Goal: Task Accomplishment & Management: Manage account settings

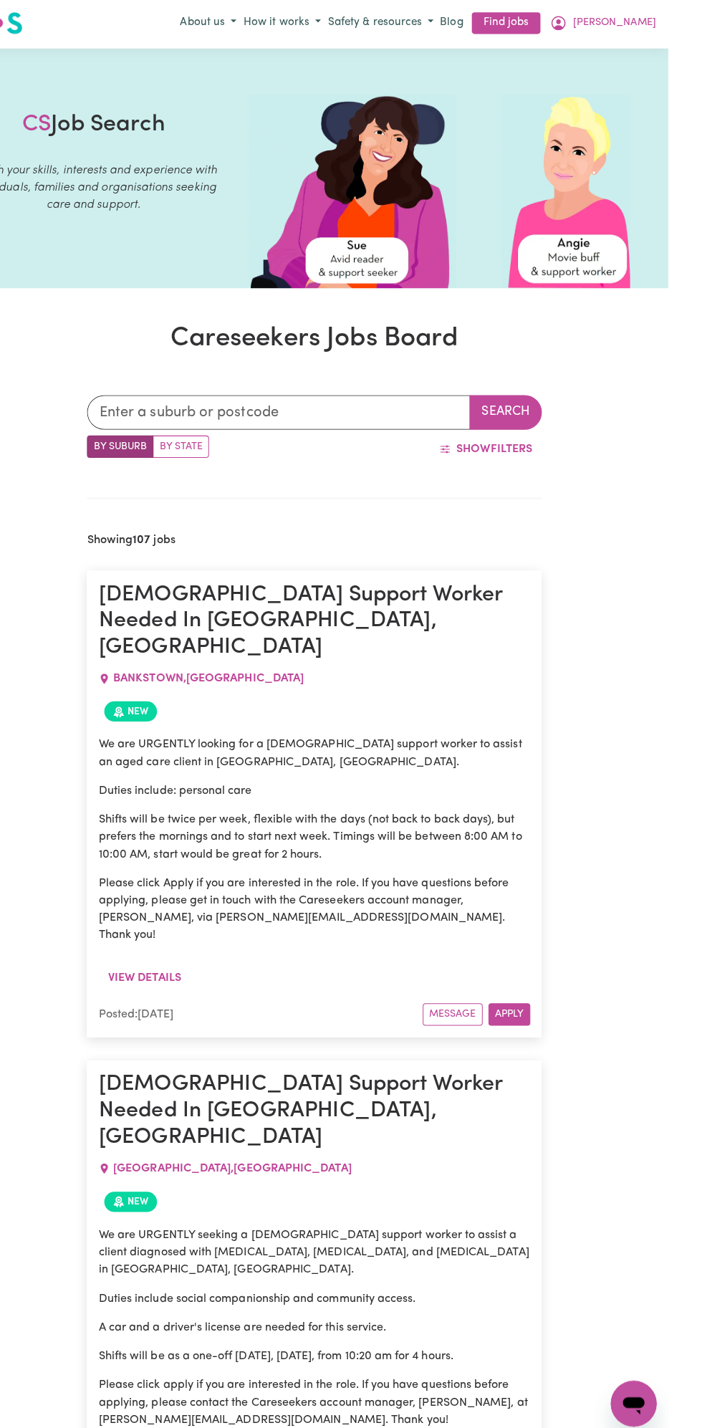
scroll to position [1, 0]
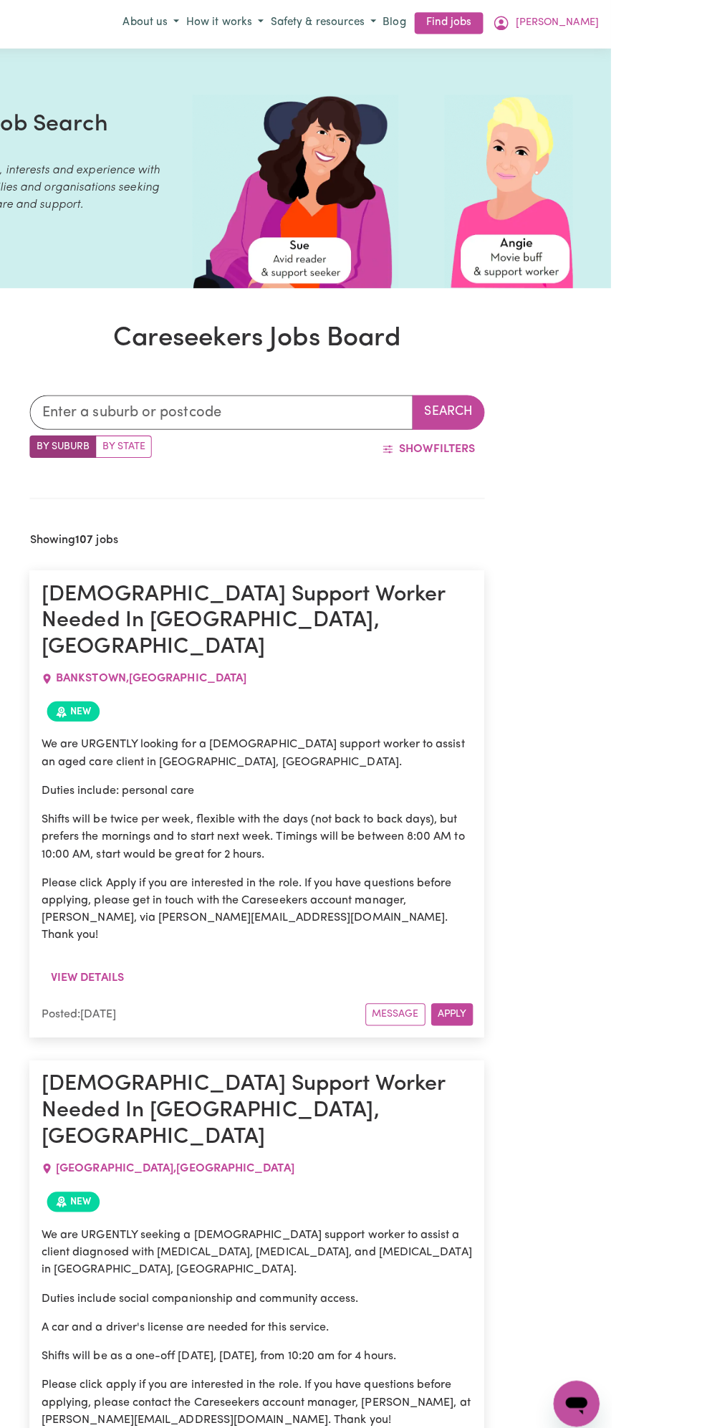
click at [699, 16] on div "Menu About us How it works Safety & resources Blog Find jobs Paulina Sena" at bounding box center [351, 24] width 702 height 33
click at [684, 23] on button "[PERSON_NAME]" at bounding box center [637, 24] width 113 height 24
click at [650, 90] on link "My Dashboard" at bounding box center [636, 79] width 113 height 27
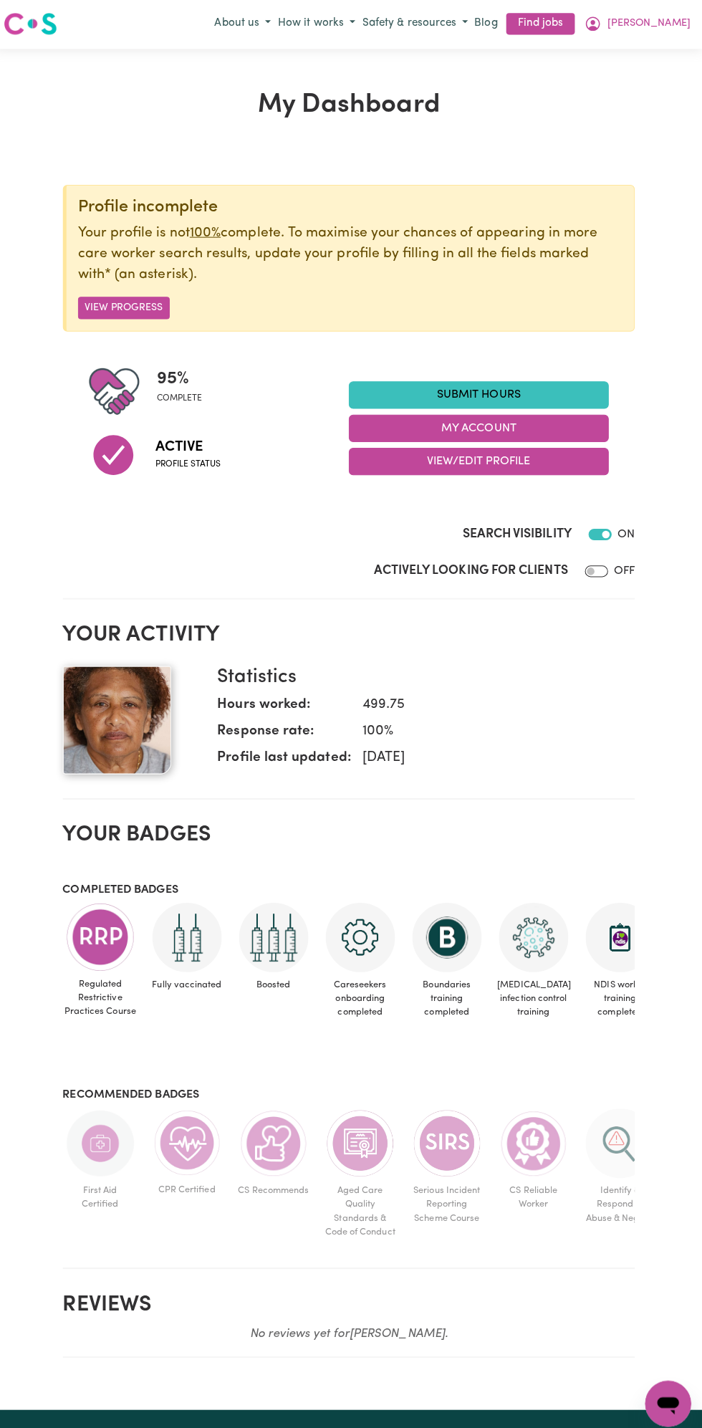
click at [508, 419] on button "My Account" at bounding box center [480, 426] width 258 height 27
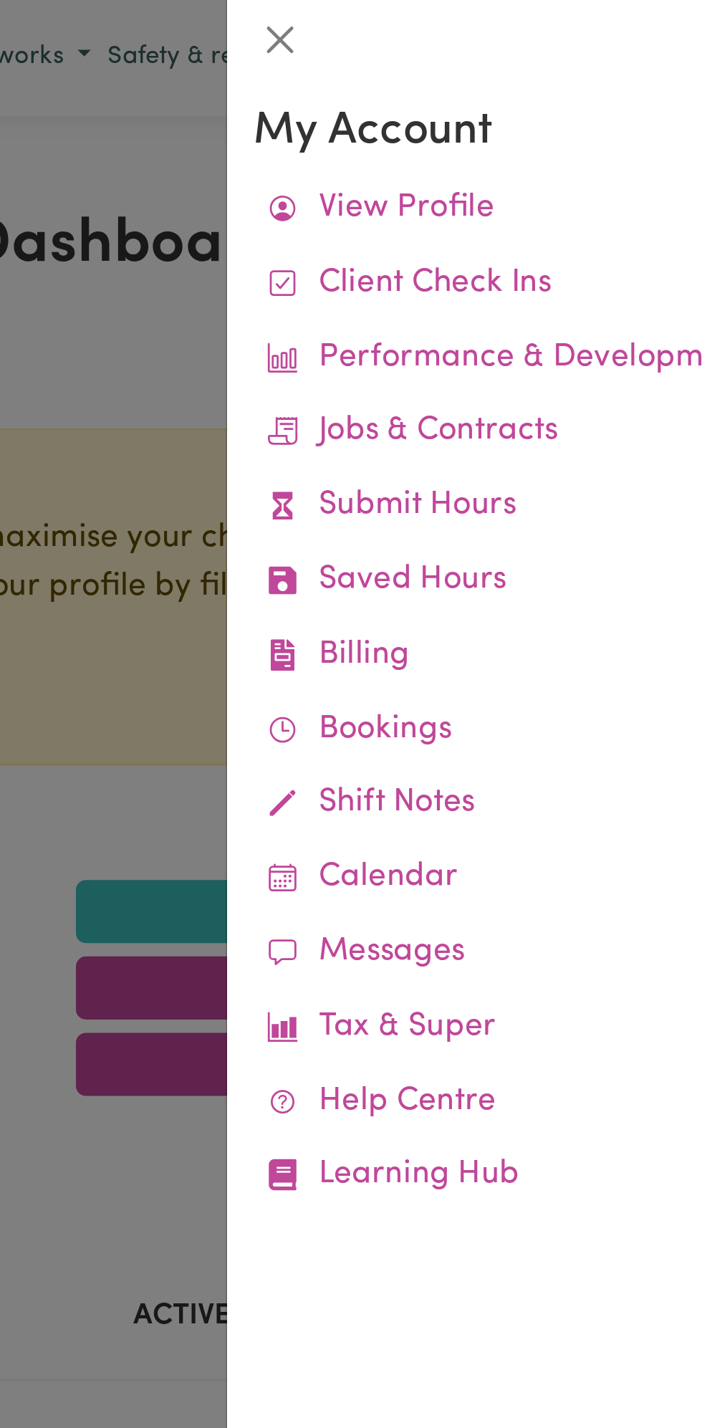
click at [520, 85] on link "View Profile" at bounding box center [559, 91] width 263 height 32
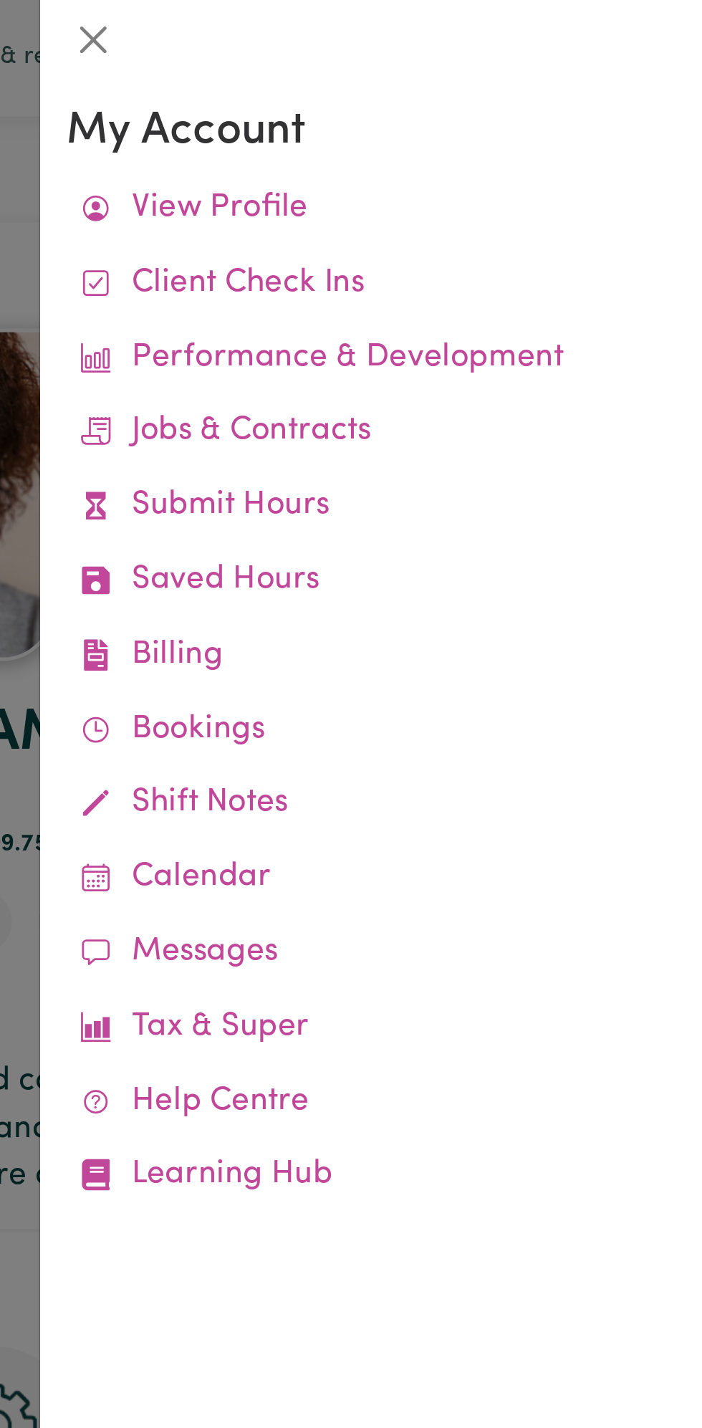
click at [523, 90] on link "View Profile" at bounding box center [559, 91] width 263 height 32
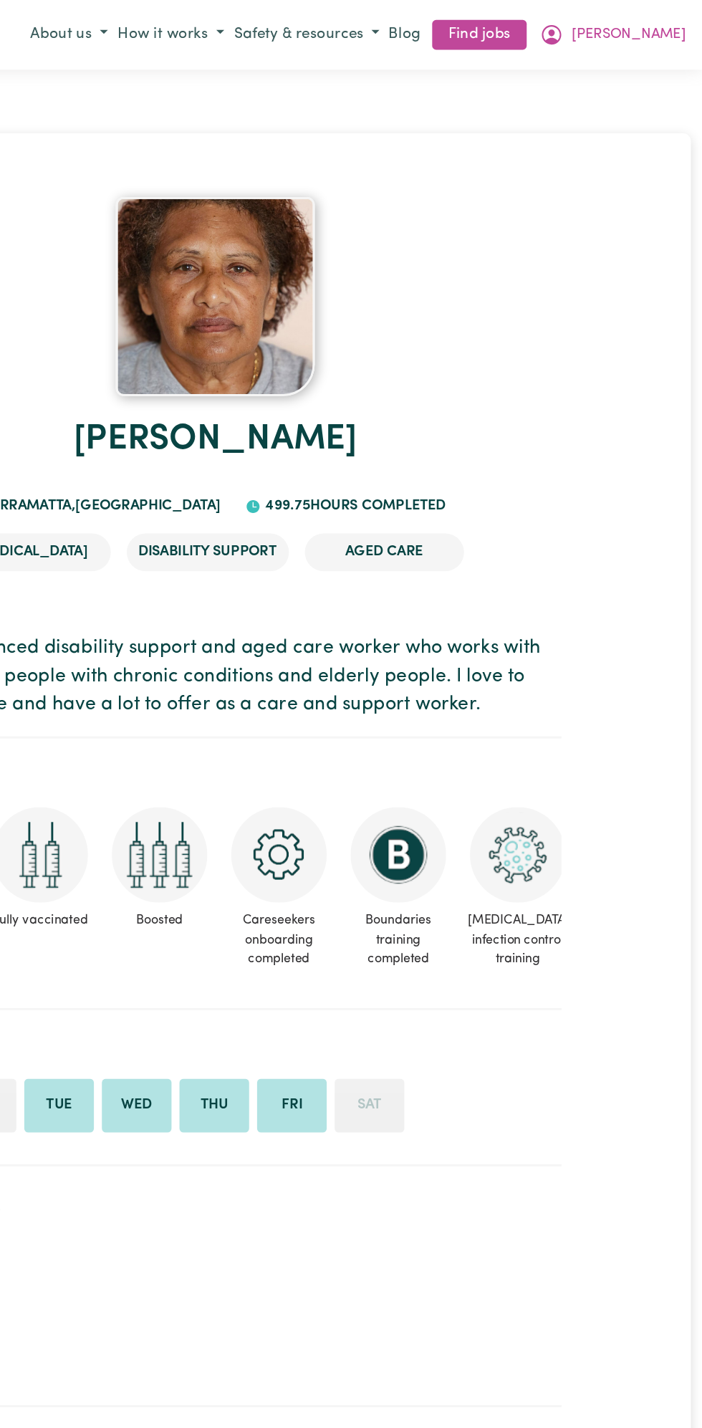
click at [684, 24] on button "[PERSON_NAME]" at bounding box center [637, 25] width 113 height 24
click at [634, 30] on span "[PERSON_NAME]" at bounding box center [649, 25] width 82 height 16
click at [408, 1018] on div "Paulina Sena PARRAMATTA , New South Wales 499.75 hours completed Palliative car…" at bounding box center [351, 1344] width 516 height 2118
